Goal: Information Seeking & Learning: Understand process/instructions

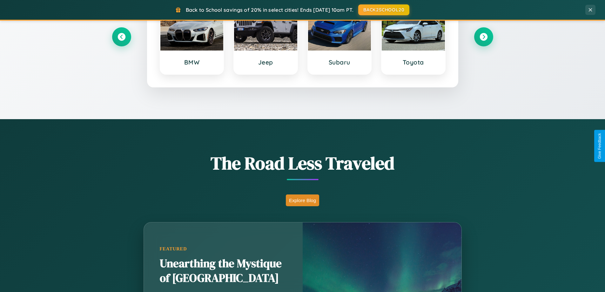
scroll to position [437, 0]
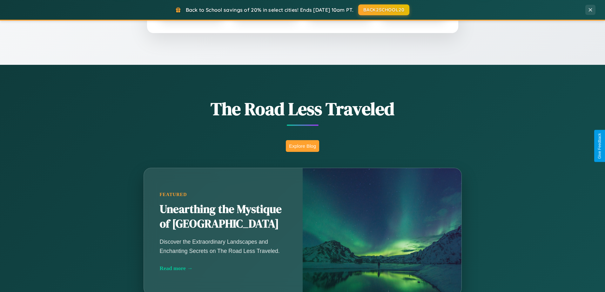
click at [302, 146] on button "Explore Blog" at bounding box center [302, 146] width 33 height 12
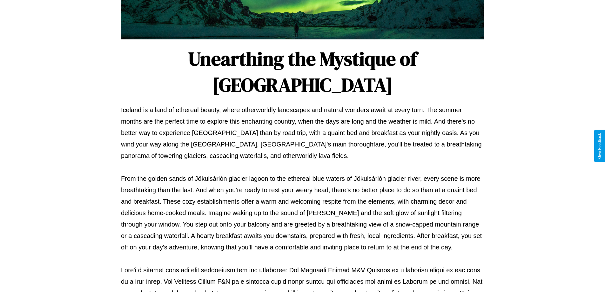
scroll to position [205, 0]
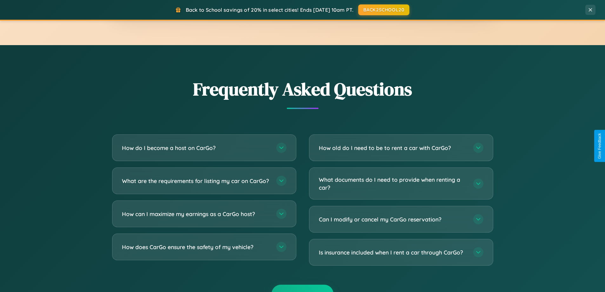
scroll to position [1222, 0]
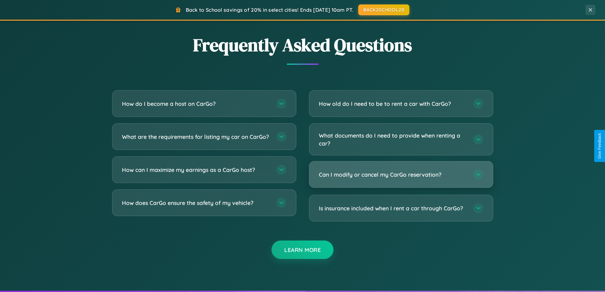
click at [401, 175] on h3 "Can I modify or cancel my CarGo reservation?" at bounding box center [393, 174] width 148 height 8
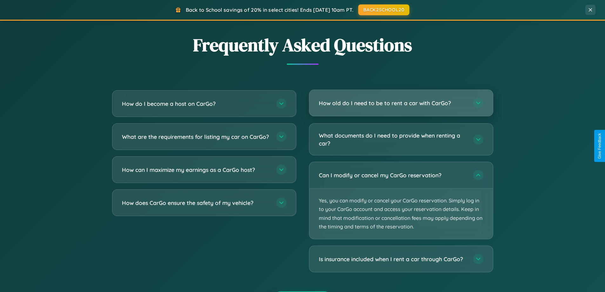
click at [401, 103] on h3 "How old do I need to be to rent a car with CarGo?" at bounding box center [393, 103] width 148 height 8
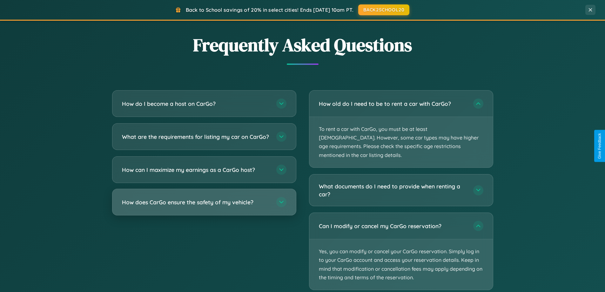
click at [204, 206] on h3 "How does CarGo ensure the safety of my vehicle?" at bounding box center [196, 202] width 148 height 8
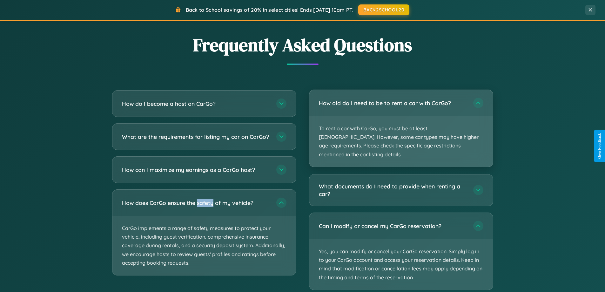
click at [401, 124] on p "To rent a car with CarGo, you must be at least [DEMOGRAPHIC_DATA]. However, som…" at bounding box center [401, 141] width 184 height 50
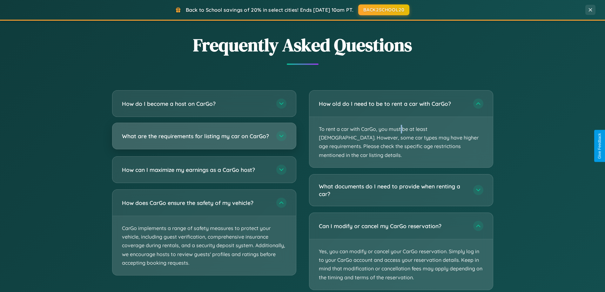
click at [204, 139] on h3 "What are the requirements for listing my car on CarGo?" at bounding box center [196, 136] width 148 height 8
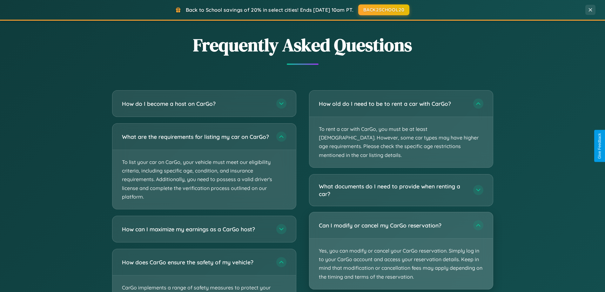
click at [401, 242] on p "Yes, you can modify or cancel your CarGo reservation. Simply log in to your Car…" at bounding box center [401, 263] width 184 height 50
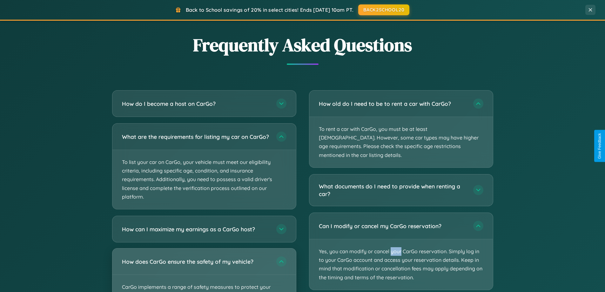
click at [204, 272] on div "How does CarGo ensure the safety of my vehicle?" at bounding box center [204, 261] width 184 height 26
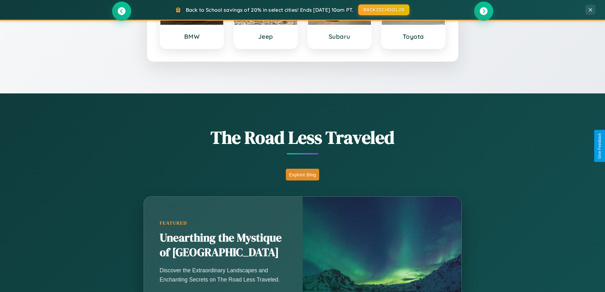
scroll to position [274, 0]
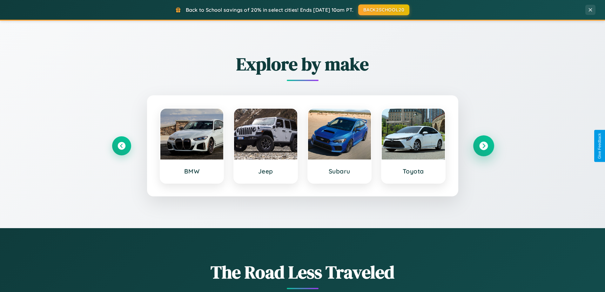
click at [483, 146] on icon at bounding box center [483, 146] width 9 height 9
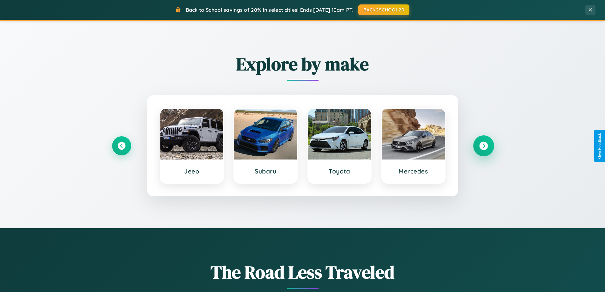
click at [483, 146] on icon at bounding box center [483, 146] width 9 height 9
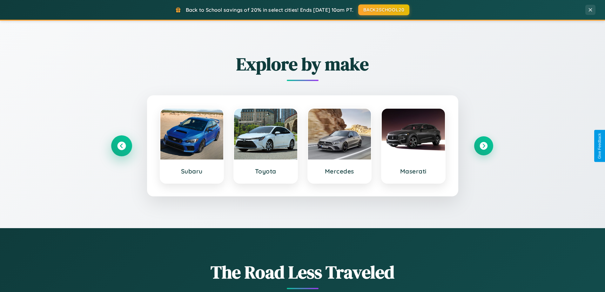
click at [121, 146] on icon at bounding box center [121, 146] width 9 height 9
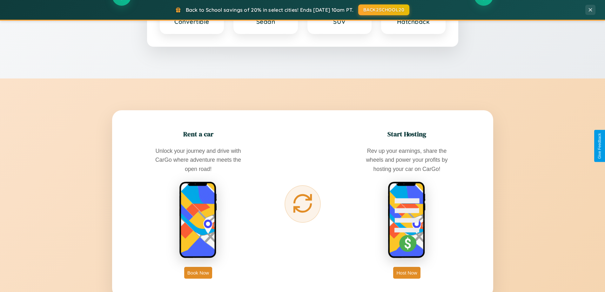
scroll to position [1020, 0]
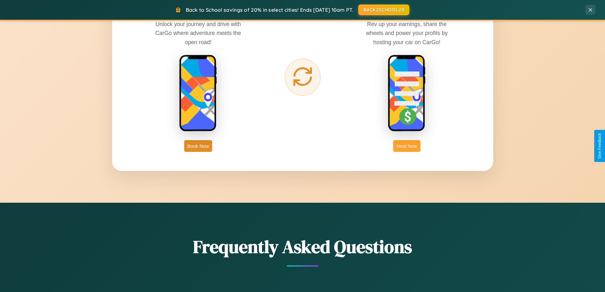
click at [407, 146] on button "Host Now" at bounding box center [406, 146] width 27 height 12
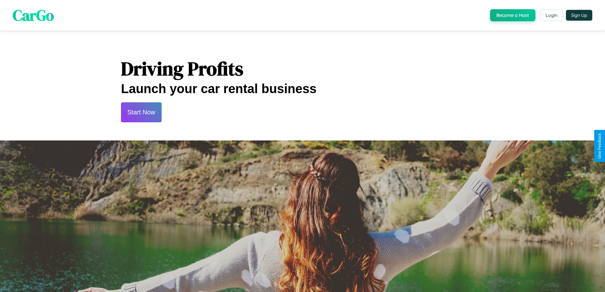
click at [141, 112] on button "Start Now" at bounding box center [141, 112] width 41 height 20
